Goal: Find specific page/section

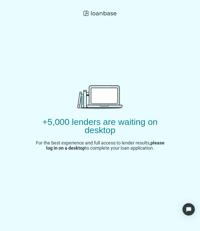
click at [61, 37] on div "+5,000 lenders are waiting on desktop For the best experience and full access t…" at bounding box center [99, 118] width 129 height 199
click at [100, 10] on icon at bounding box center [99, 13] width 33 height 10
click at [88, 17] on icon at bounding box center [99, 13] width 33 height 10
click at [2, 22] on div "+5,000 lenders are waiting on desktop For the best experience and full access t…" at bounding box center [100, 115] width 200 height 231
